Goal: Book appointment/travel/reservation

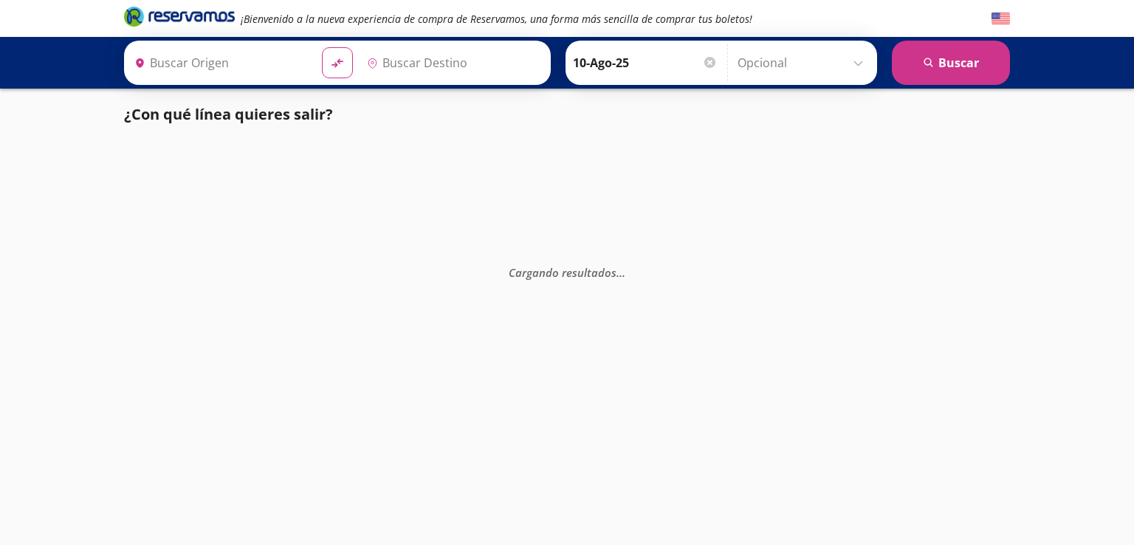
type input "[GEOGRAPHIC_DATA][PERSON_NAME], [GEOGRAPHIC_DATA][PERSON_NAME]"
type input "[GEOGRAPHIC_DATA], [GEOGRAPHIC_DATA]"
